Goal: Task Accomplishment & Management: Use online tool/utility

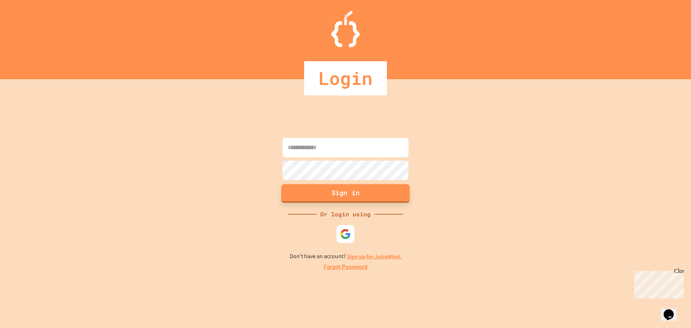
type input "**********"
click at [339, 197] on button "Sign in" at bounding box center [345, 193] width 128 height 19
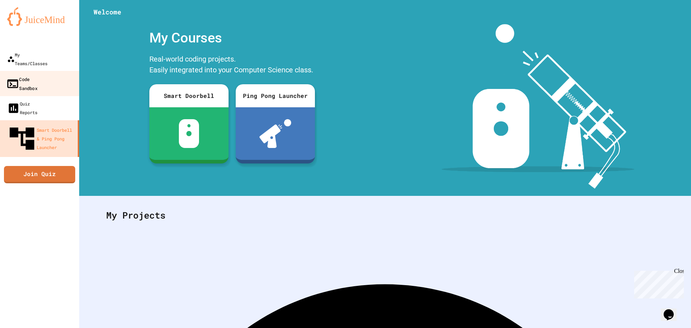
click at [31, 75] on link "Code Sandbox" at bounding box center [40, 83] width 82 height 25
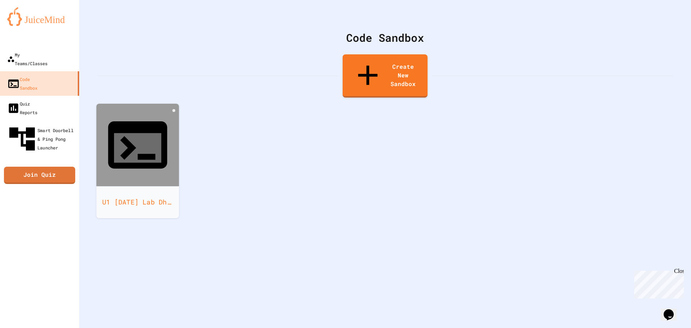
click at [108, 116] on div at bounding box center [137, 145] width 83 height 83
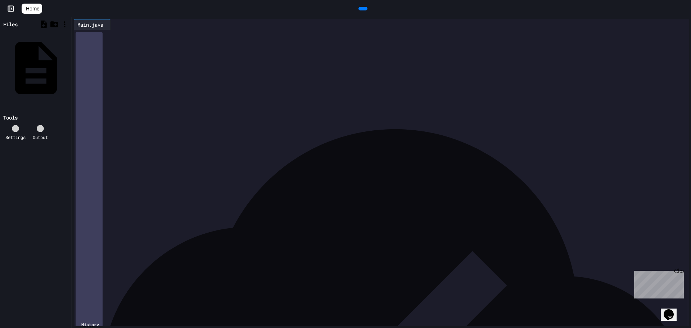
click at [362, 9] on icon at bounding box center [362, 9] width 0 height 0
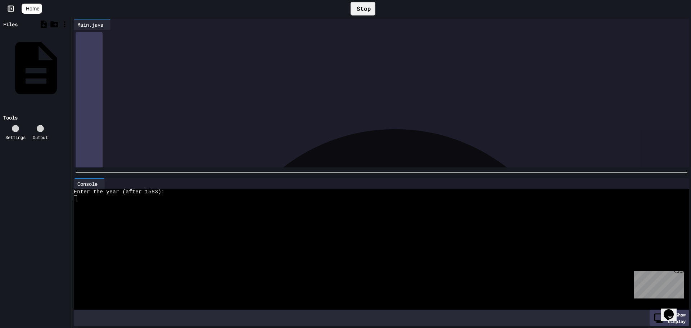
click at [91, 195] on div at bounding box center [375, 198] width 602 height 6
click at [368, 5] on div "Stop" at bounding box center [362, 9] width 25 height 14
click at [94, 207] on div at bounding box center [375, 210] width 602 height 6
click at [362, 9] on icon at bounding box center [362, 9] width 0 height 0
click at [112, 207] on div at bounding box center [375, 210] width 602 height 6
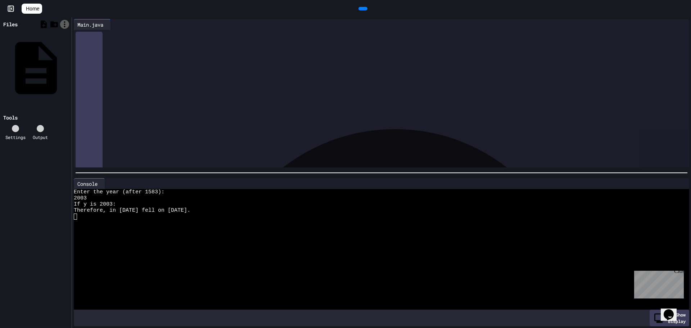
click at [67, 24] on icon at bounding box center [64, 24] width 9 height 9
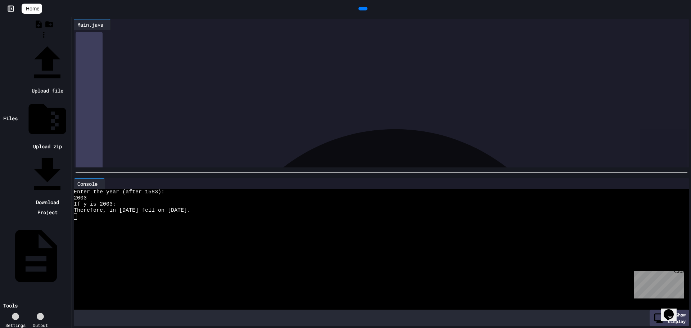
click at [67, 41] on div at bounding box center [44, 41] width 52 height 0
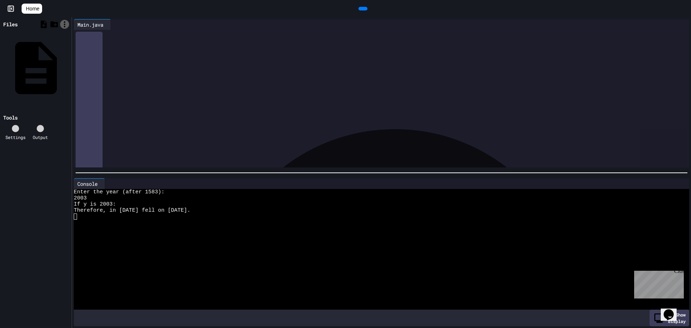
click at [65, 22] on icon at bounding box center [64, 24] width 9 height 9
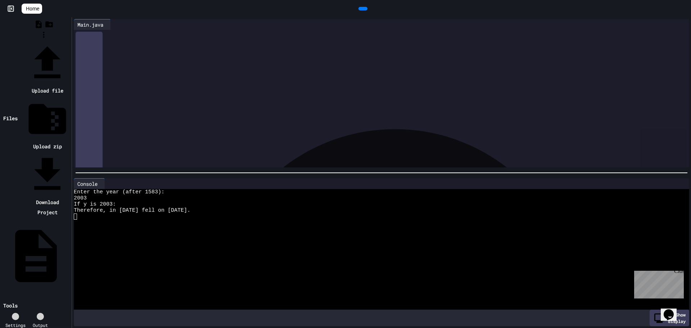
click at [70, 152] on li "Download Project" at bounding box center [47, 184] width 45 height 65
